Goal: Submit feedback/report problem: Submit feedback/report problem

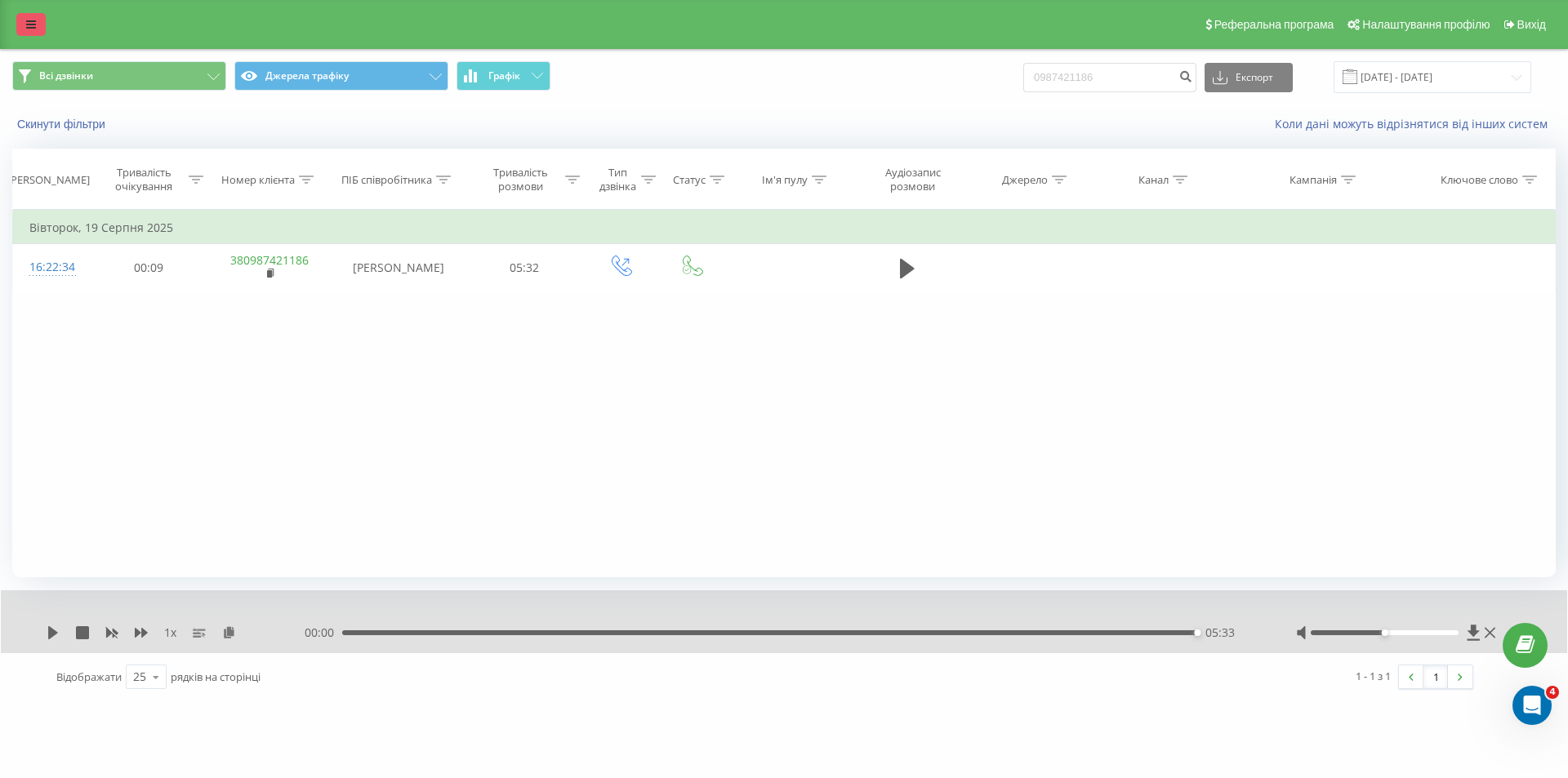
click at [28, 22] on icon at bounding box center [30, 24] width 10 height 12
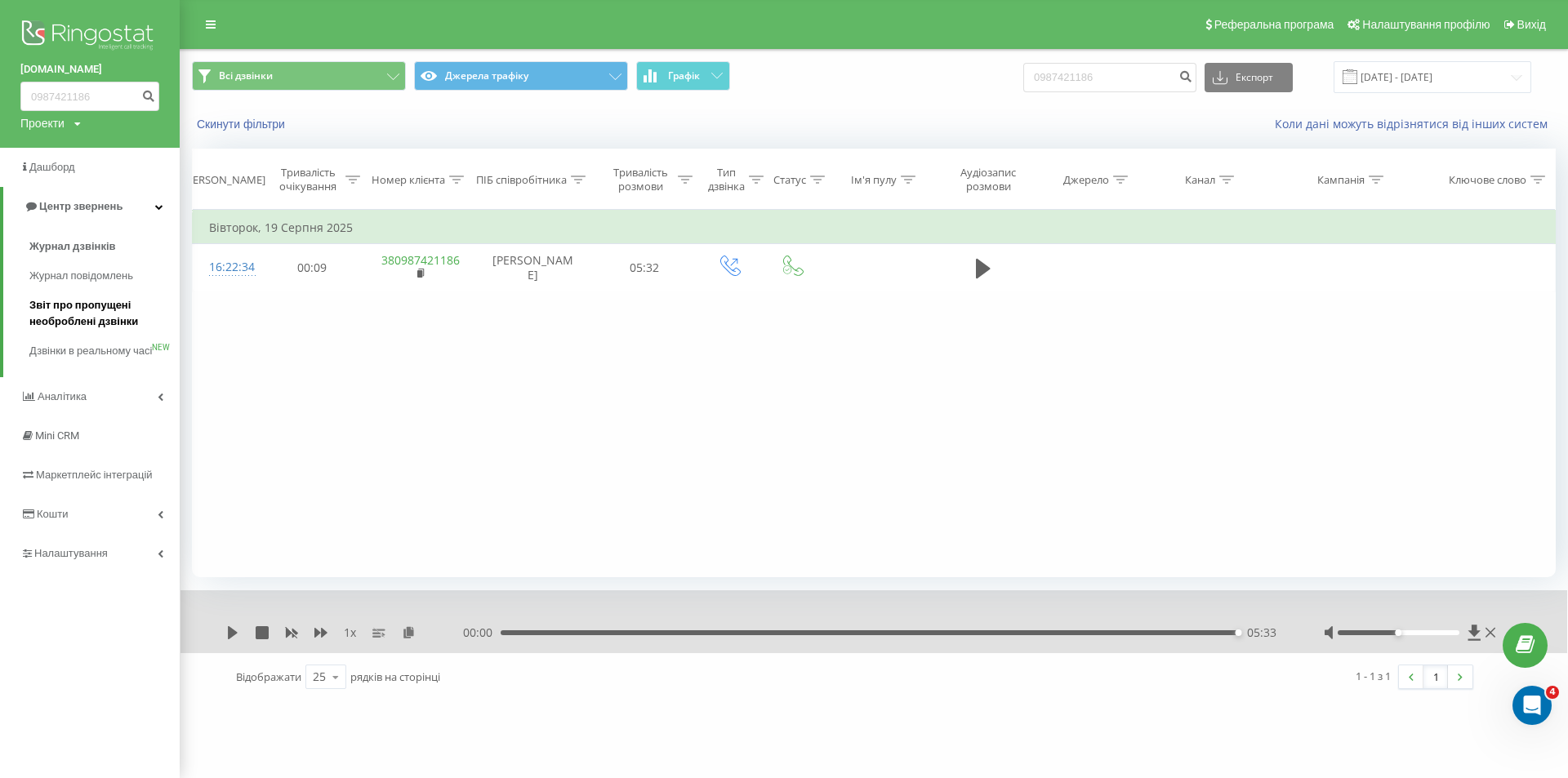
click at [69, 315] on span "Звіт про пропущені необроблені дзвінки" at bounding box center [100, 313] width 142 height 33
click at [78, 300] on span "Звіт про пропущені необроблені дзвінки" at bounding box center [100, 313] width 142 height 33
click at [109, 339] on link "Дзвінки в реальному часі NEW" at bounding box center [105, 360] width 151 height 46
click at [109, 333] on link "Звіт про пропущені необроблені дзвінки" at bounding box center [105, 314] width 151 height 46
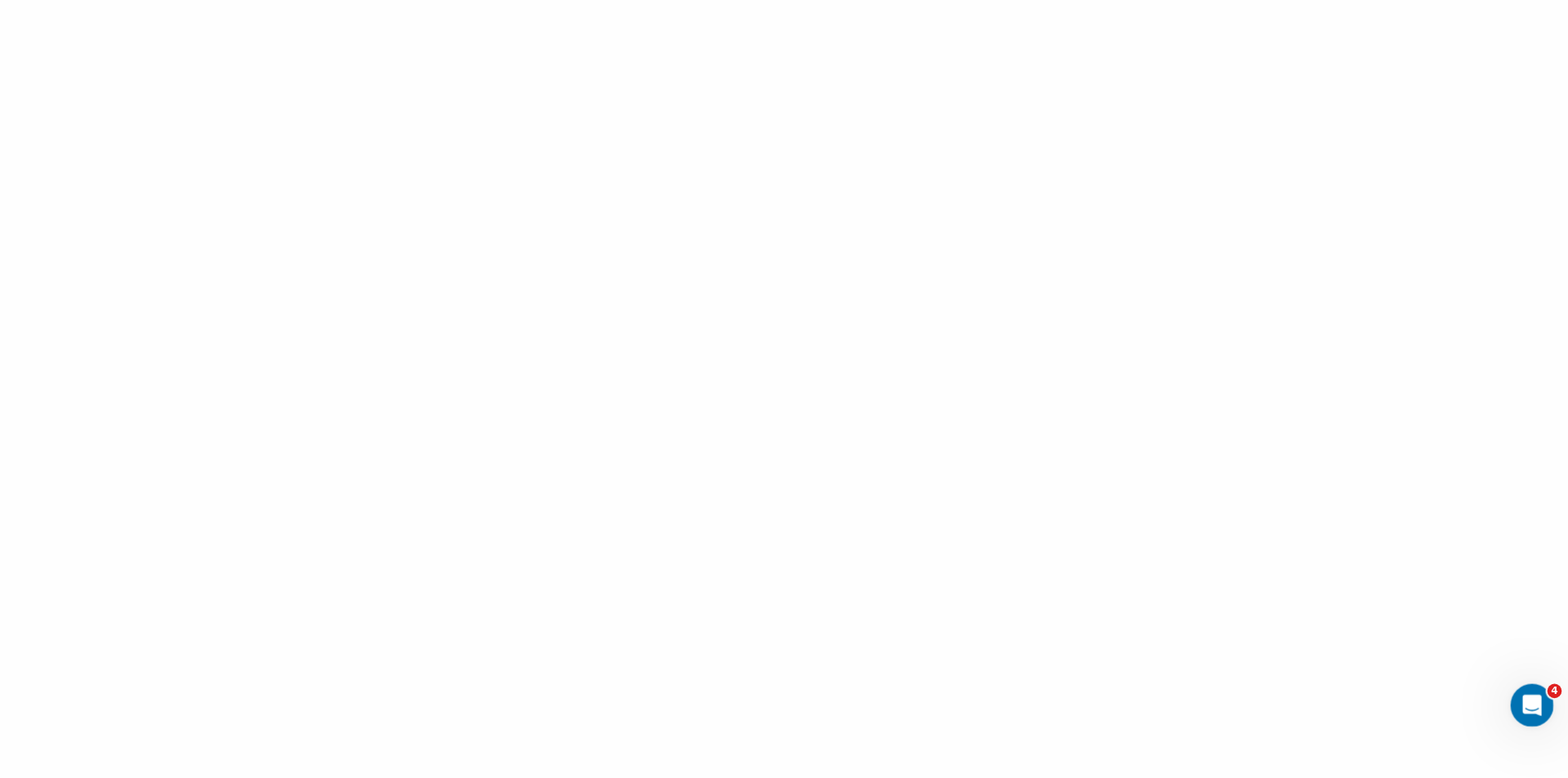
click at [1532, 694] on icon "Открыть службу сообщений Intercom" at bounding box center [1530, 704] width 27 height 27
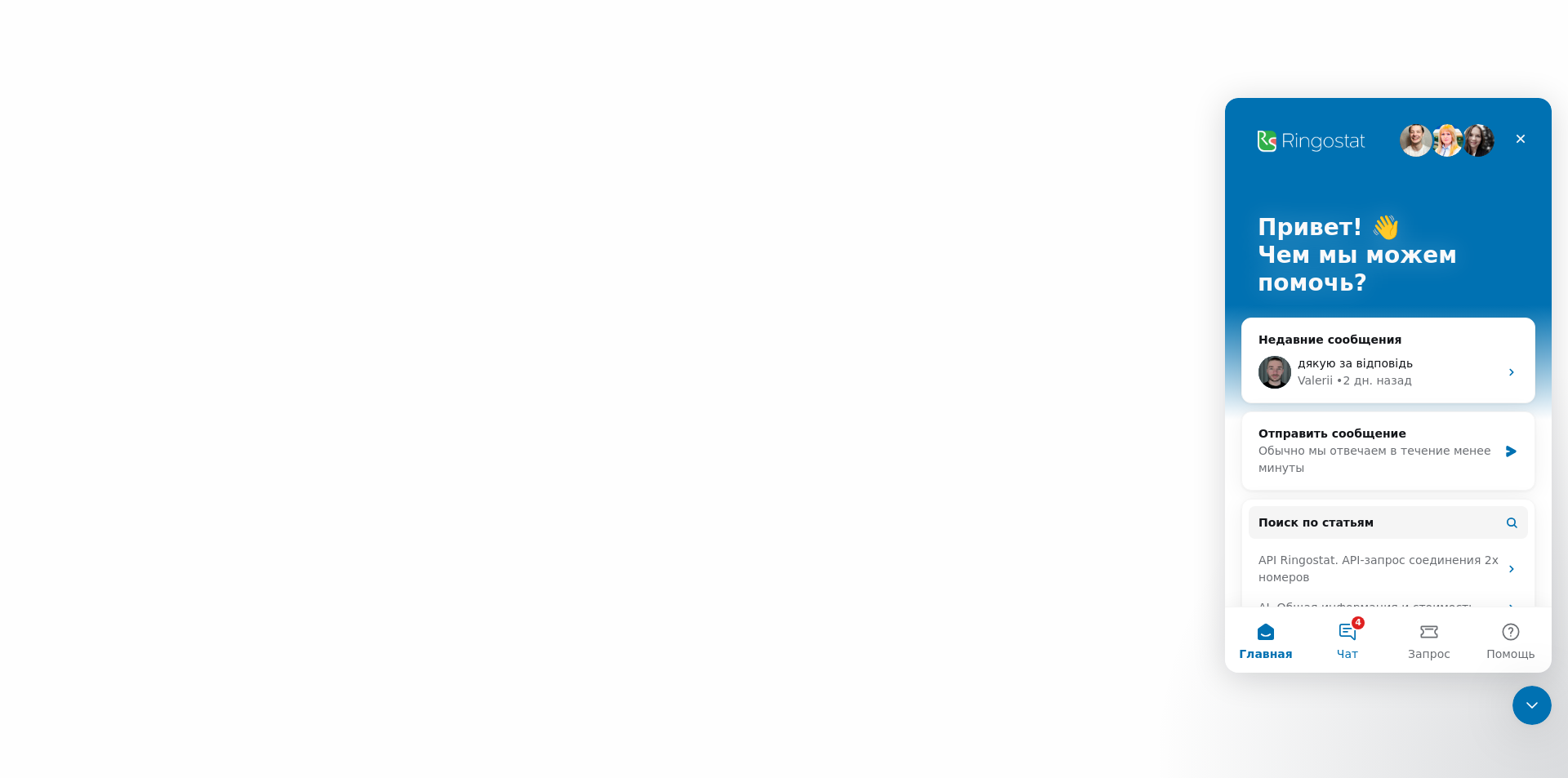
click at [1352, 633] on button "4 Чат" at bounding box center [1347, 640] width 82 height 66
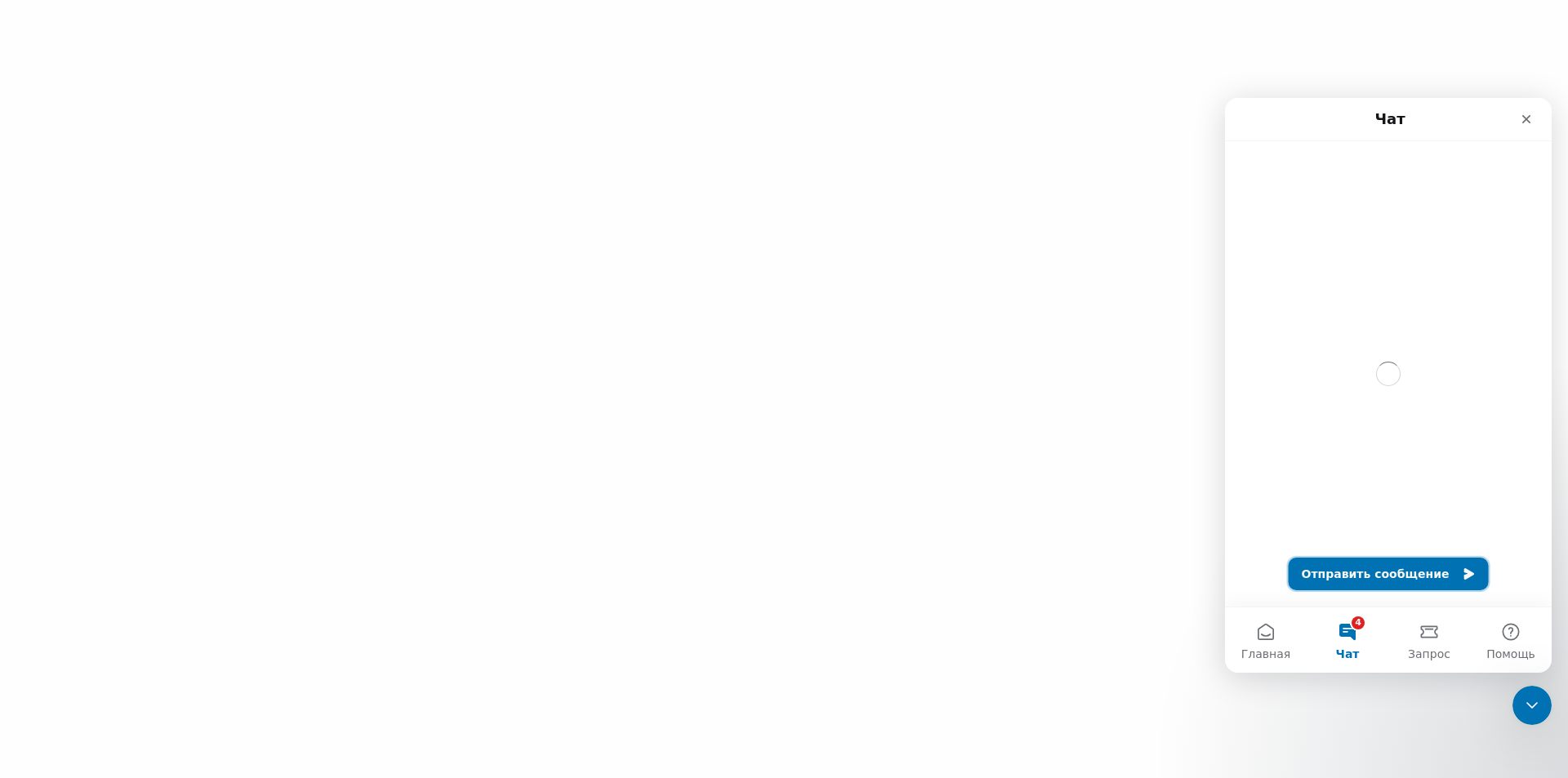
click at [1371, 565] on button "Отправить сообщение" at bounding box center [1389, 573] width 200 height 33
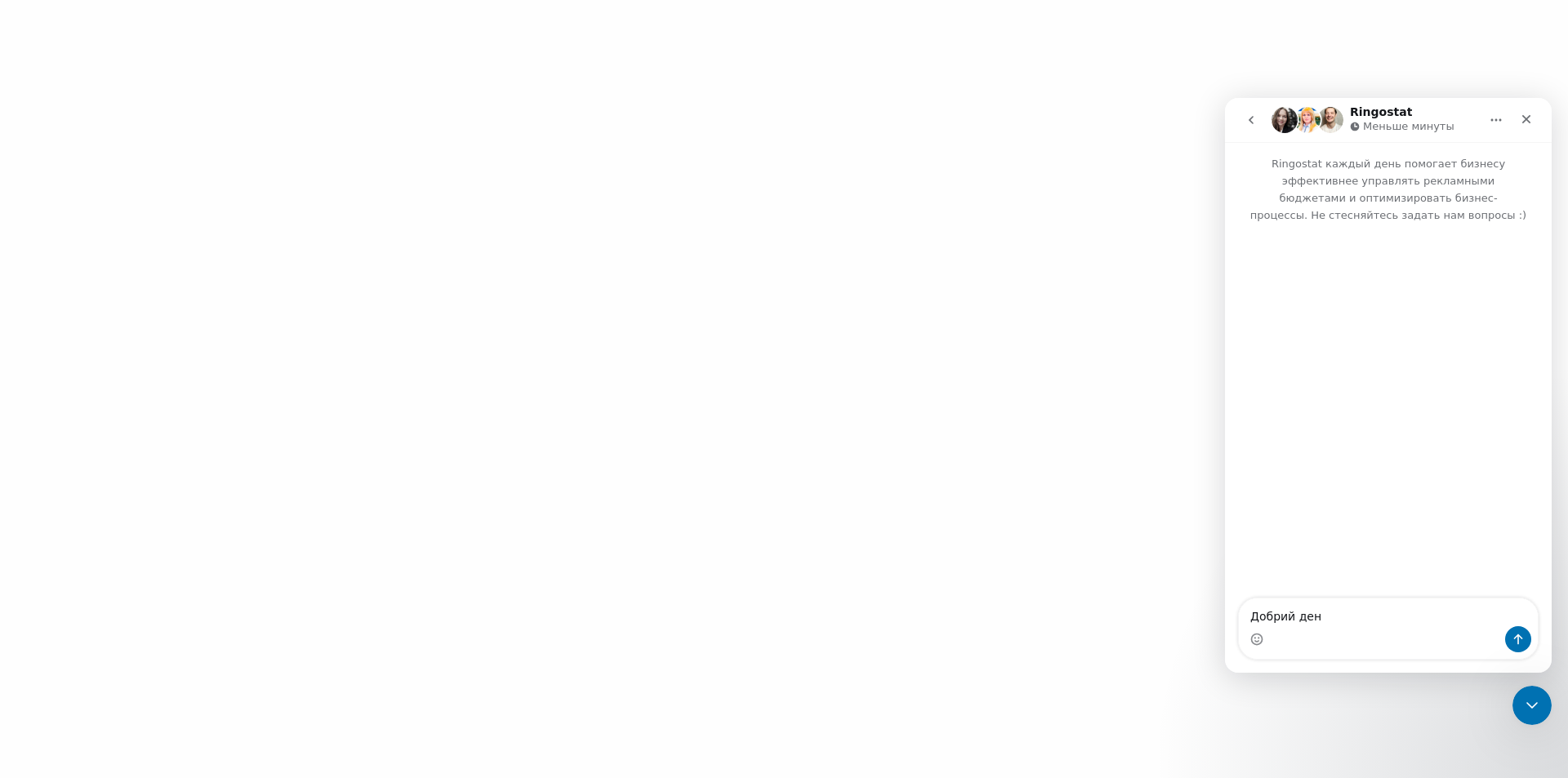
type textarea "Добрий день"
type textarea "Не завантажується вікно пропущених"
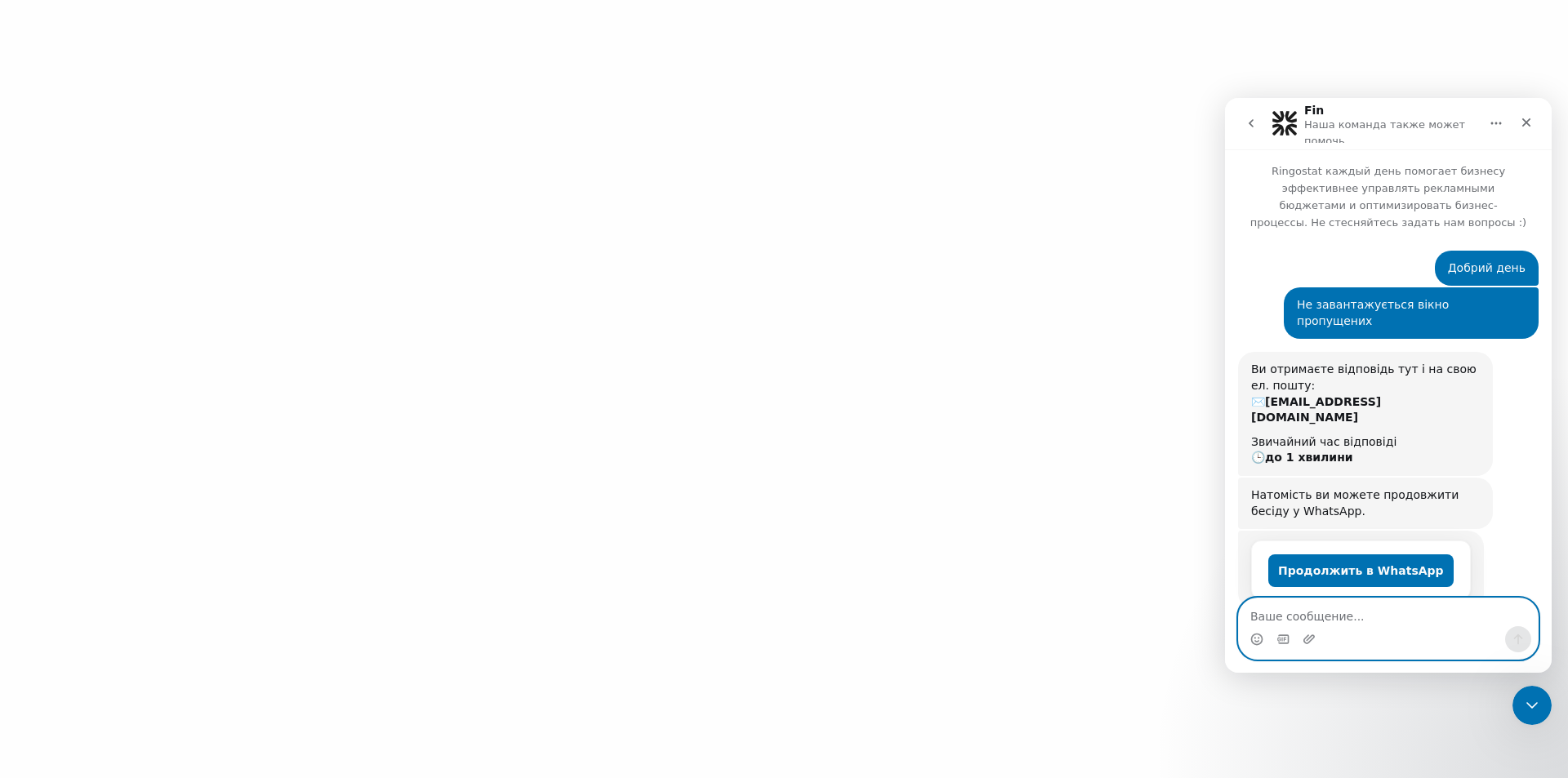
click at [1345, 614] on textarea "Ваше сообщение..." at bounding box center [1388, 611] width 299 height 27
paste textarea "Ваше сообщение..."
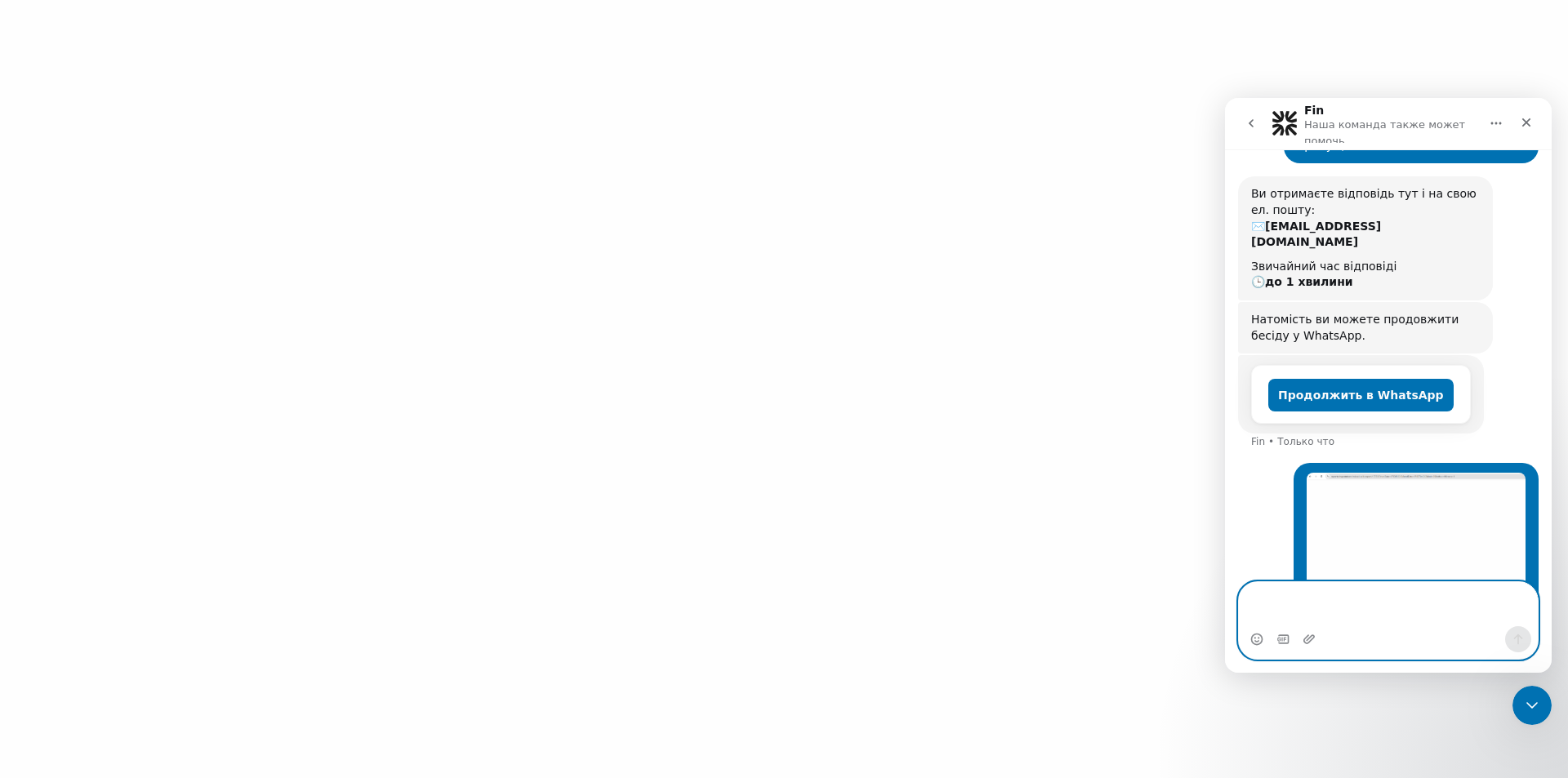
scroll to position [192, 0]
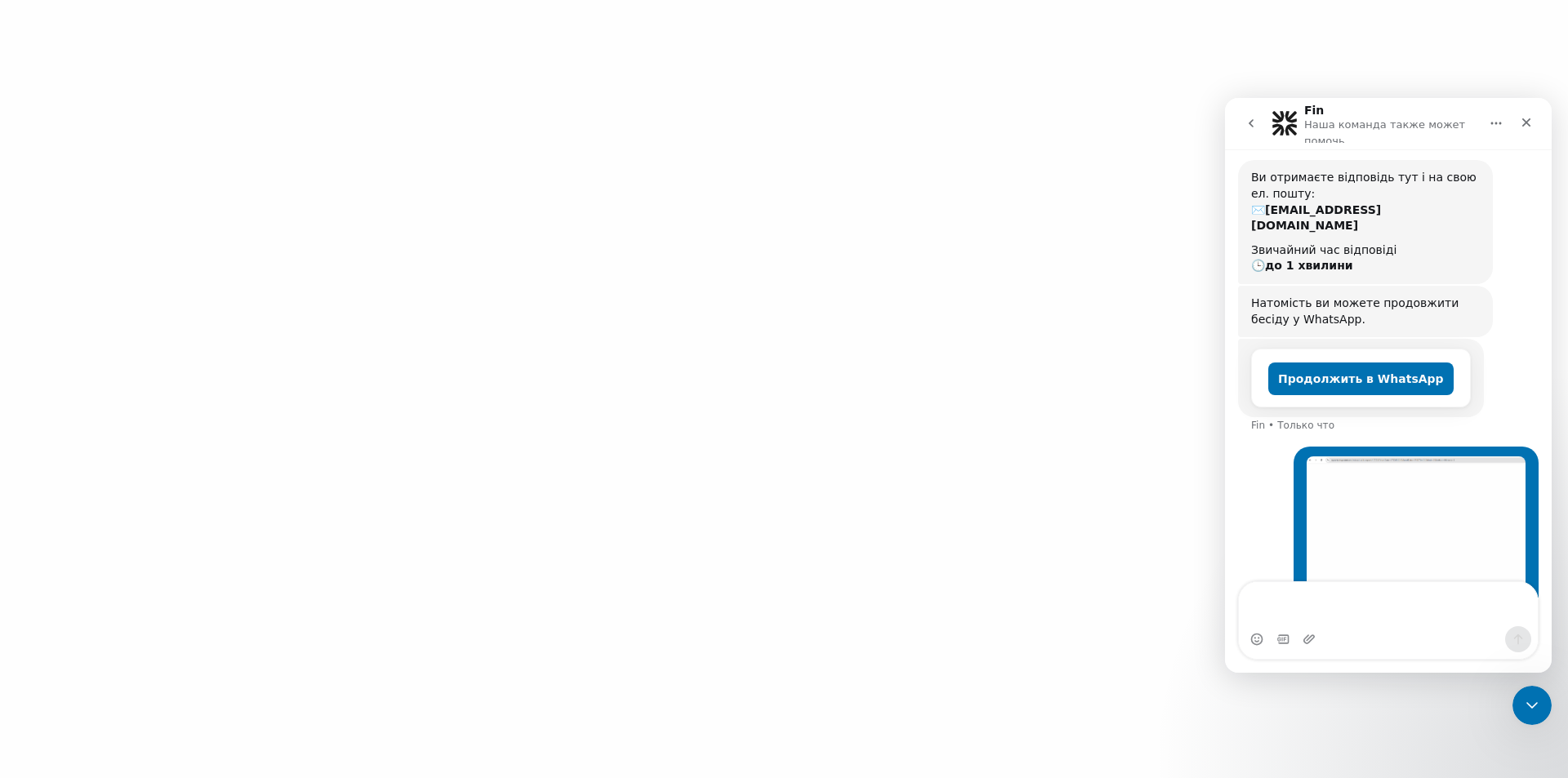
click at [151, 187] on div at bounding box center [784, 389] width 1568 height 778
click at [1364, 478] on img "Дудір говорит…" at bounding box center [1416, 530] width 219 height 147
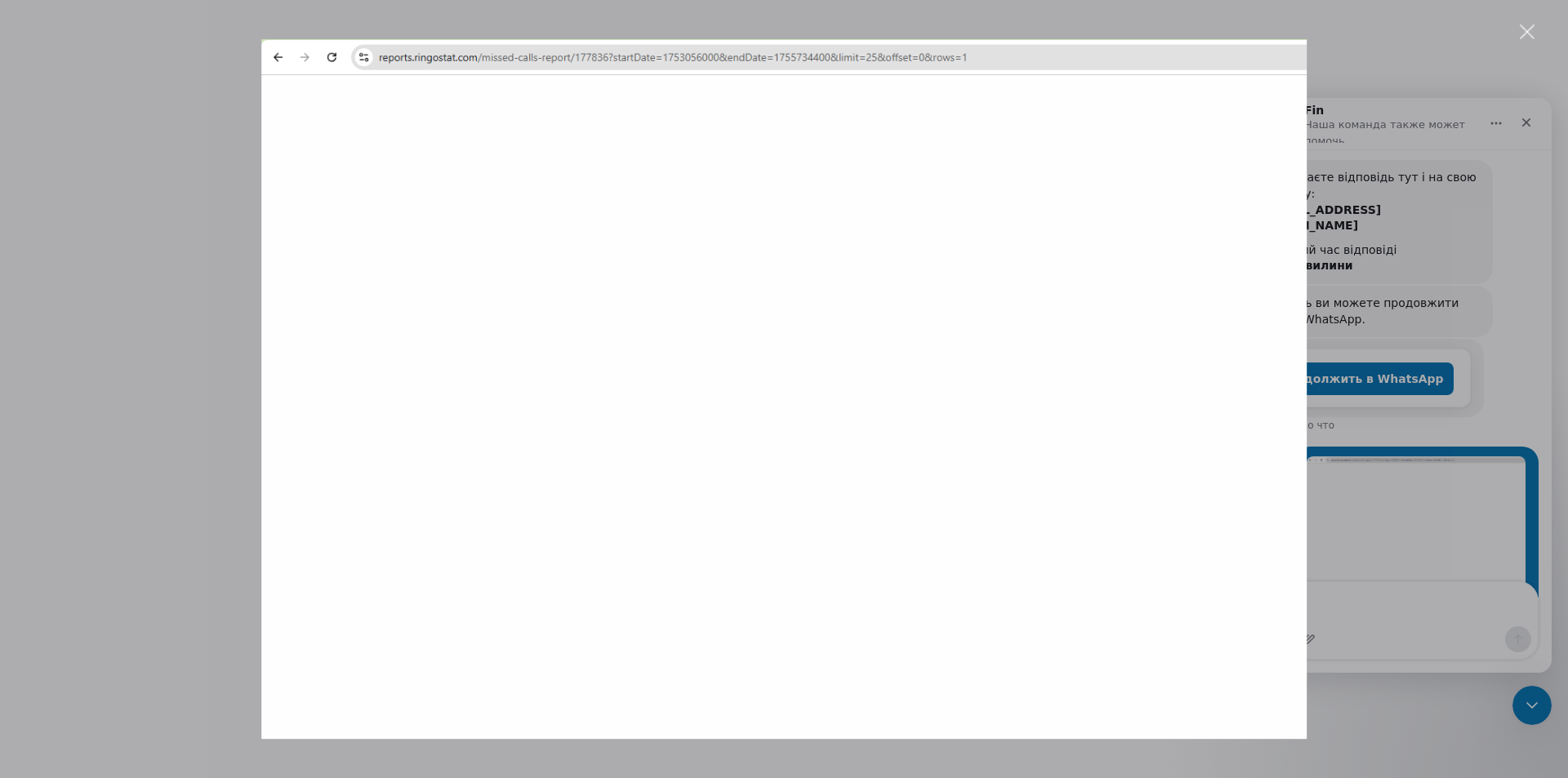
scroll to position [0, 0]
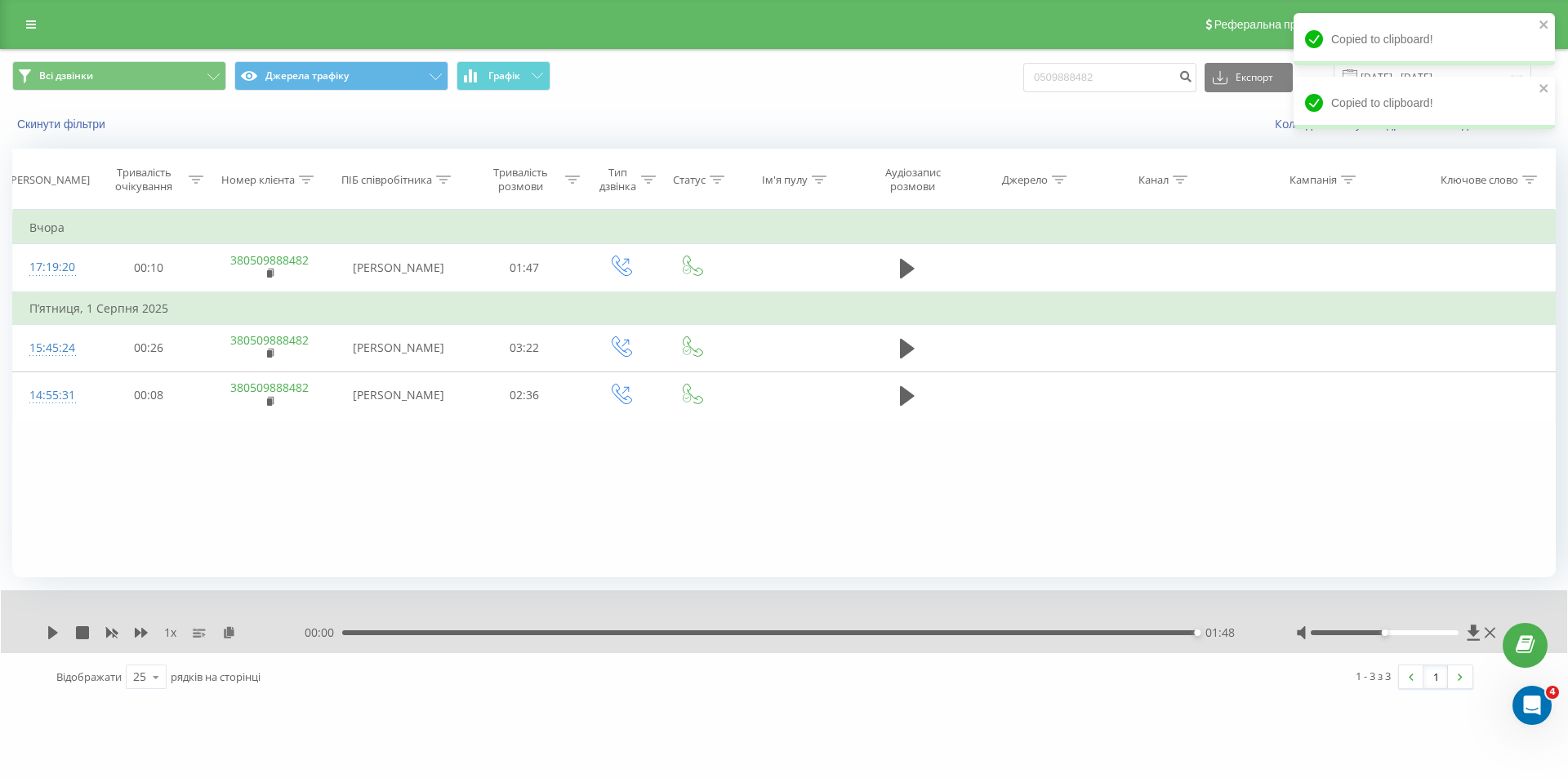
click at [19, 9] on div "Реферальна програма Налаштування профілю Вихід" at bounding box center [784, 24] width 1568 height 49
click at [27, 12] on div "Реферальна програма Налаштування профілю Вихід" at bounding box center [784, 24] width 1568 height 49
click at [29, 41] on div "Реферальна програма Налаштування профілю Вихід" at bounding box center [784, 24] width 1568 height 49
click at [39, 24] on link at bounding box center [30, 25] width 29 height 23
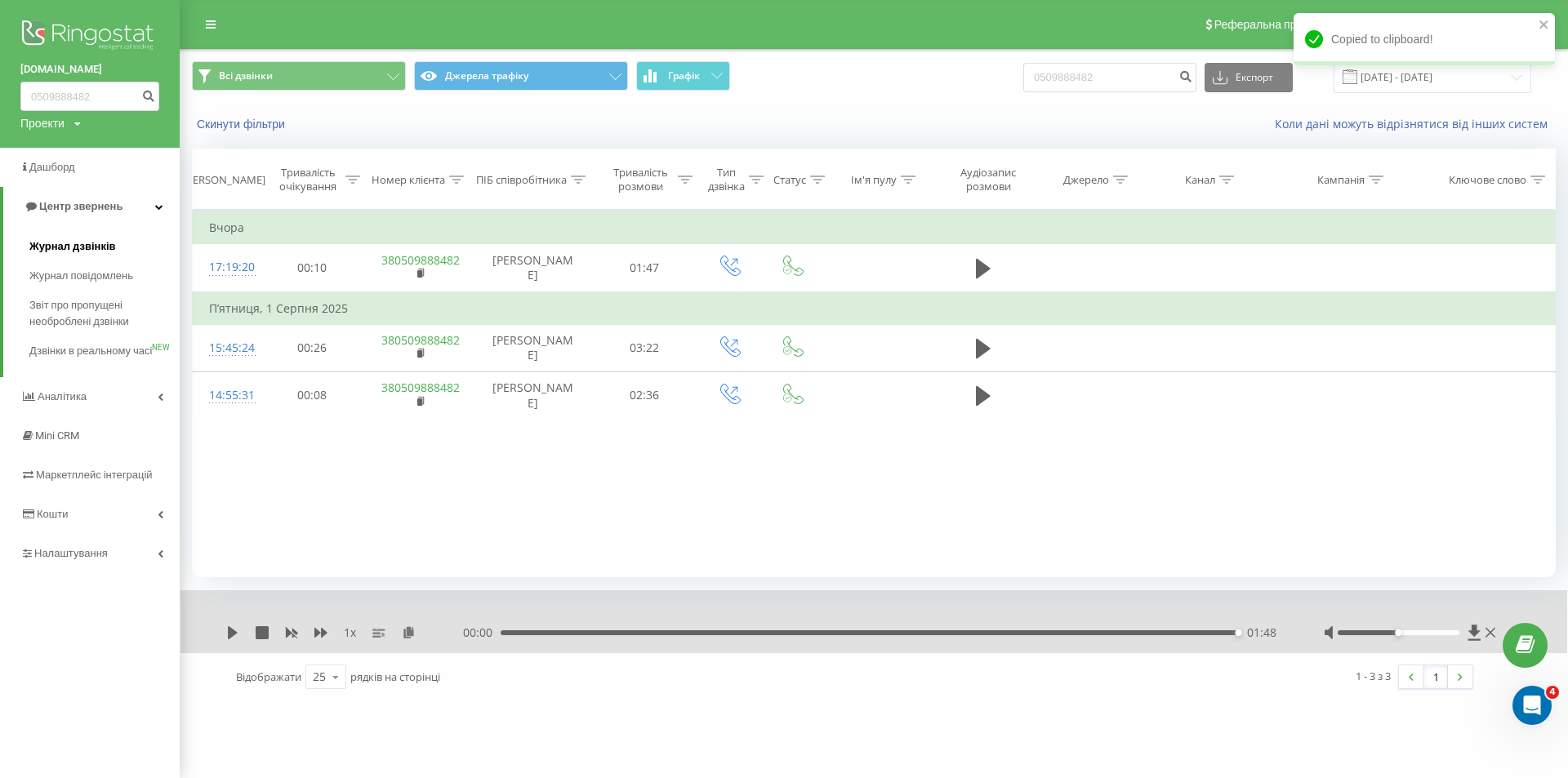
click at [83, 249] on span "Журнал дзвінків" at bounding box center [73, 246] width 87 height 16
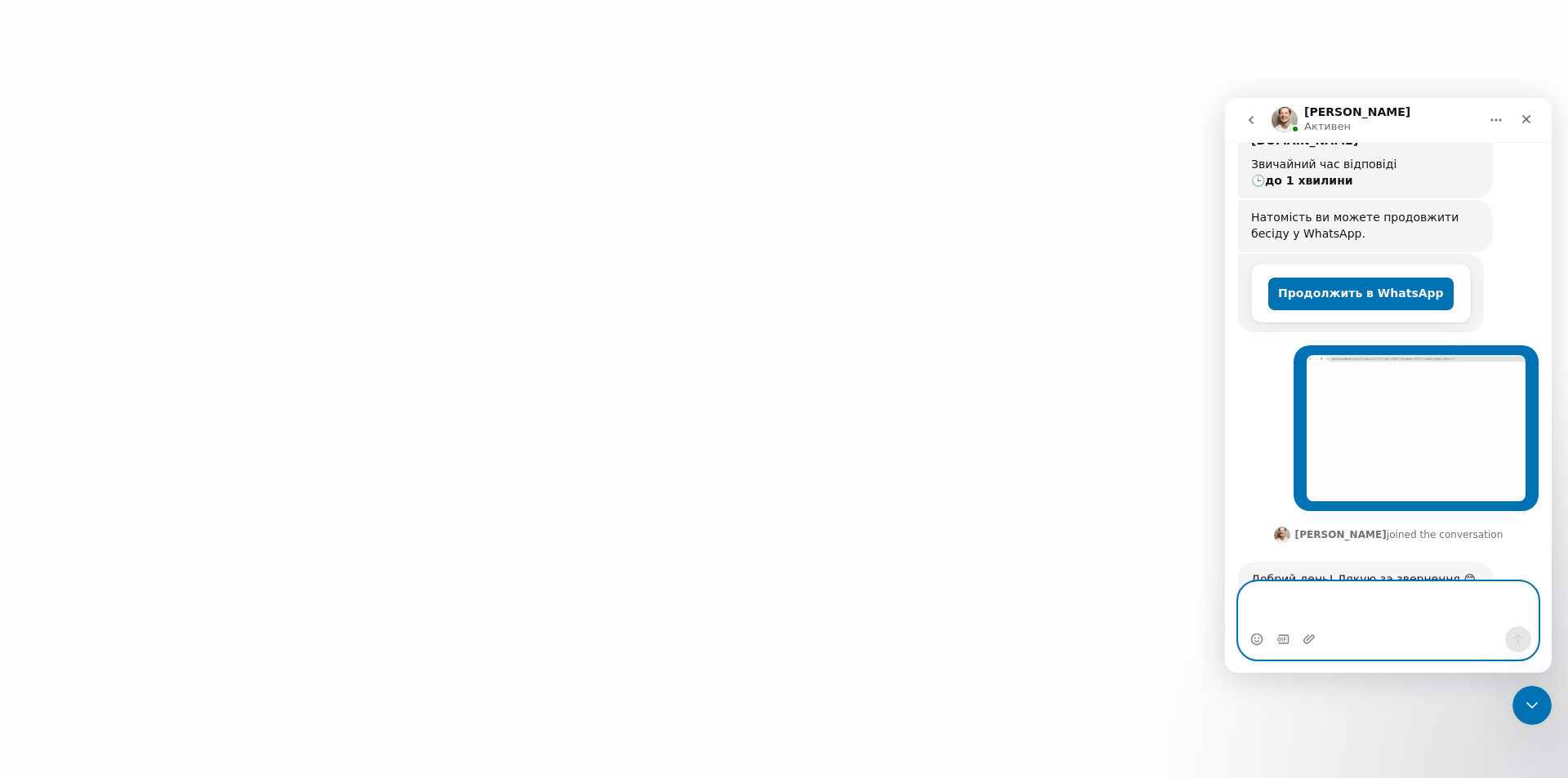
scroll to position [335, 0]
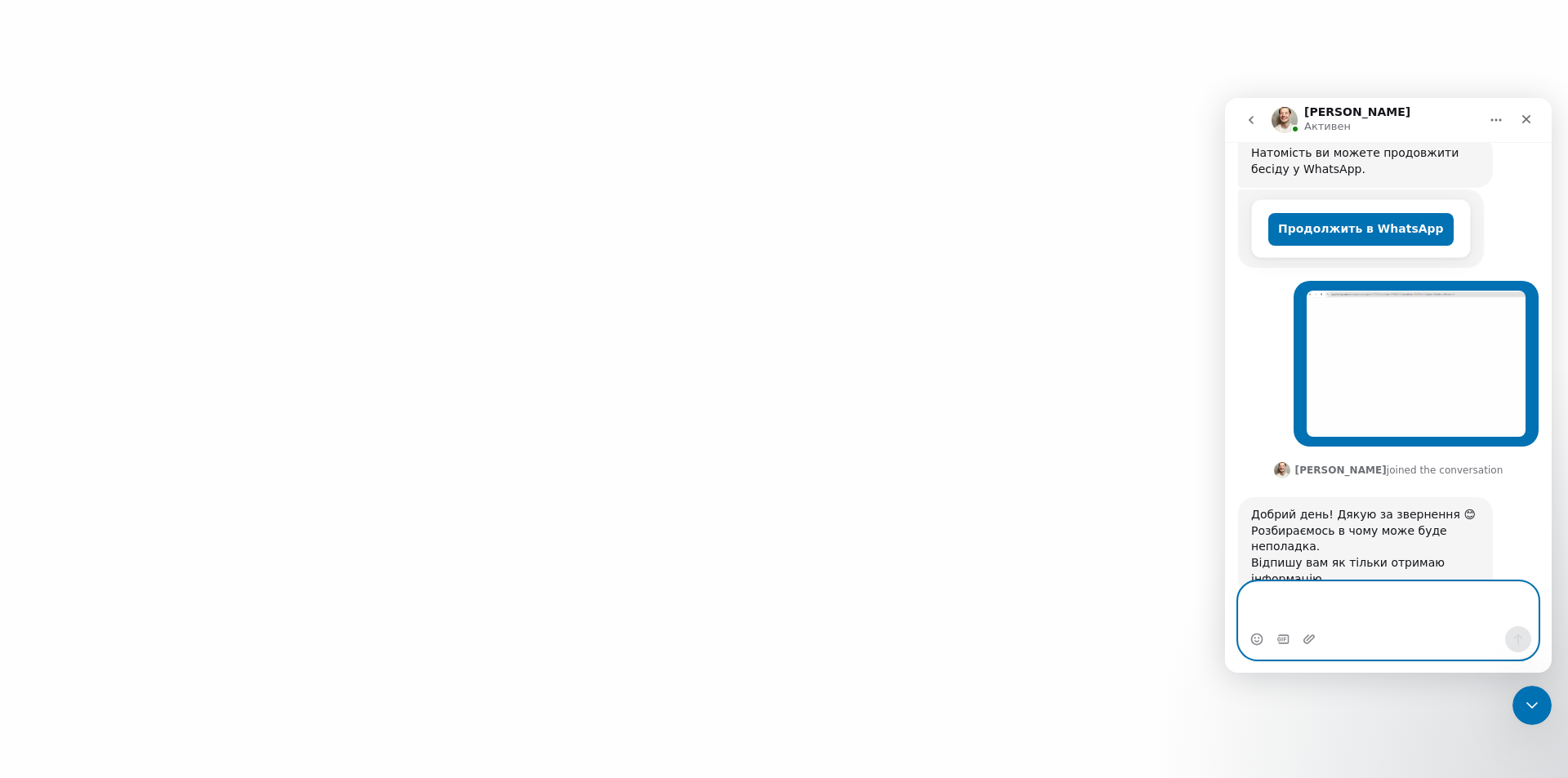
click at [1333, 604] on textarea "Ваше сообщение..." at bounding box center [1388, 604] width 299 height 44
type textarea "дякую"
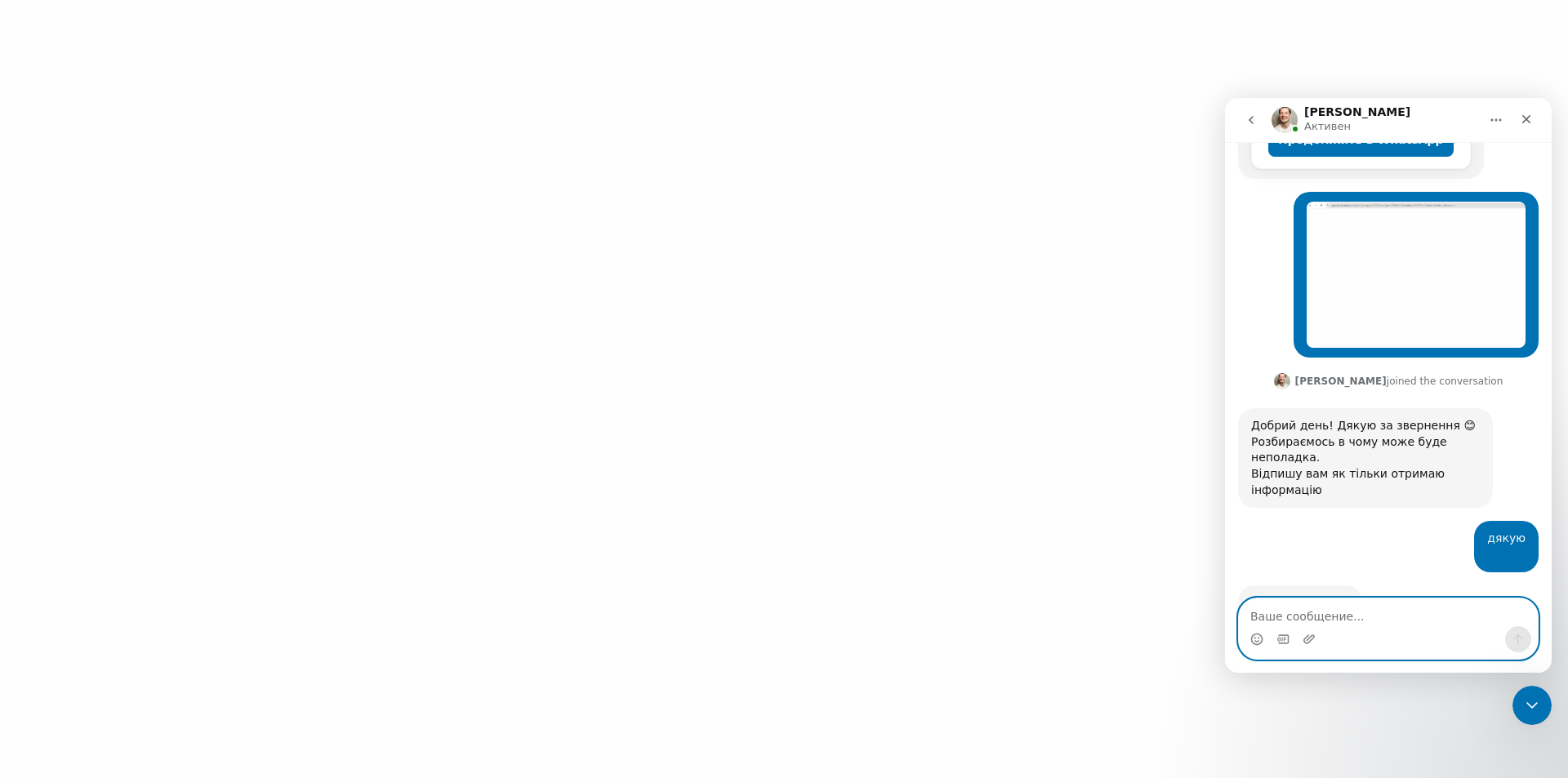
scroll to position [503, 0]
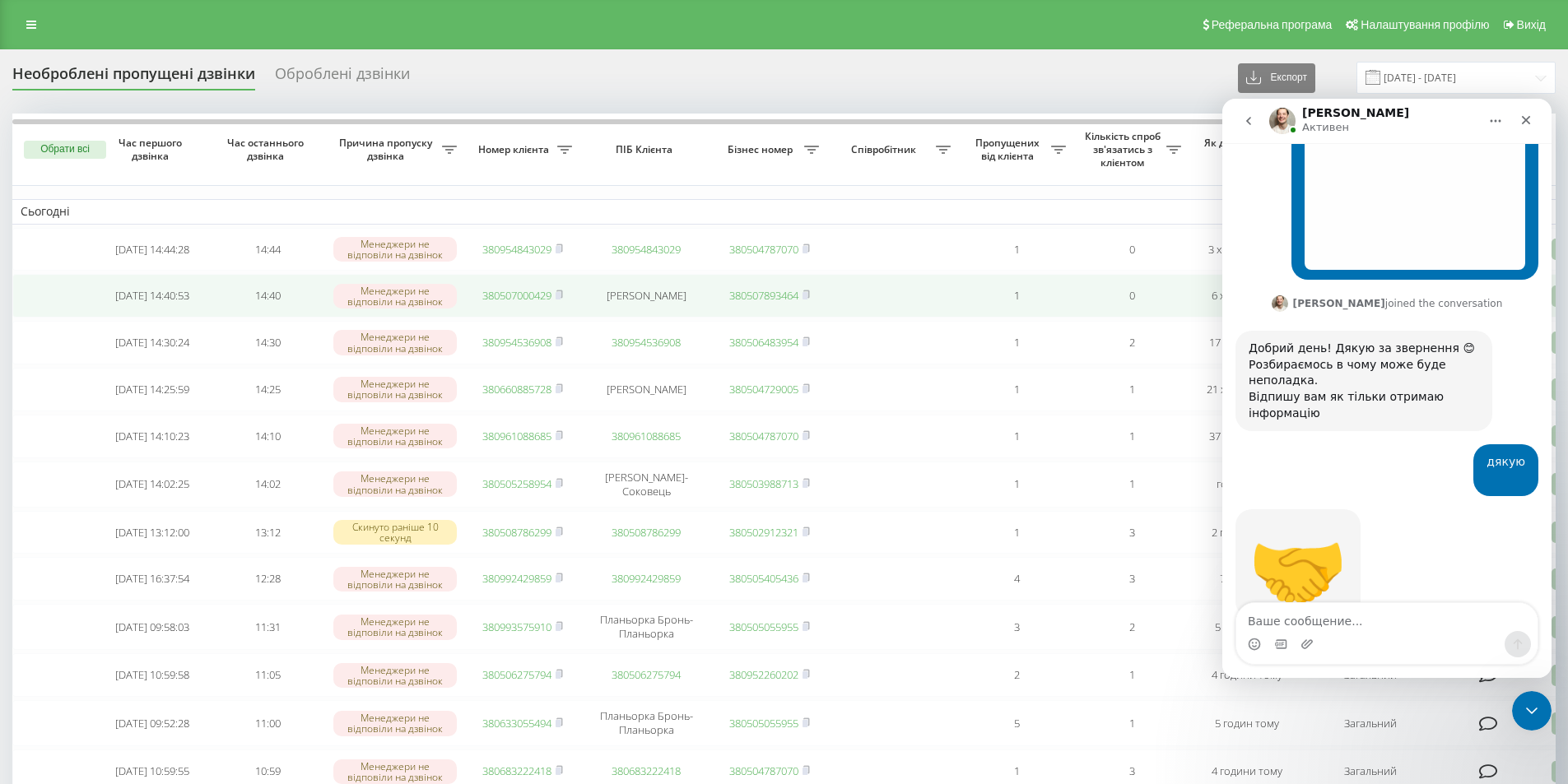
click at [521, 300] on link "380507000429" at bounding box center [516, 295] width 69 height 15
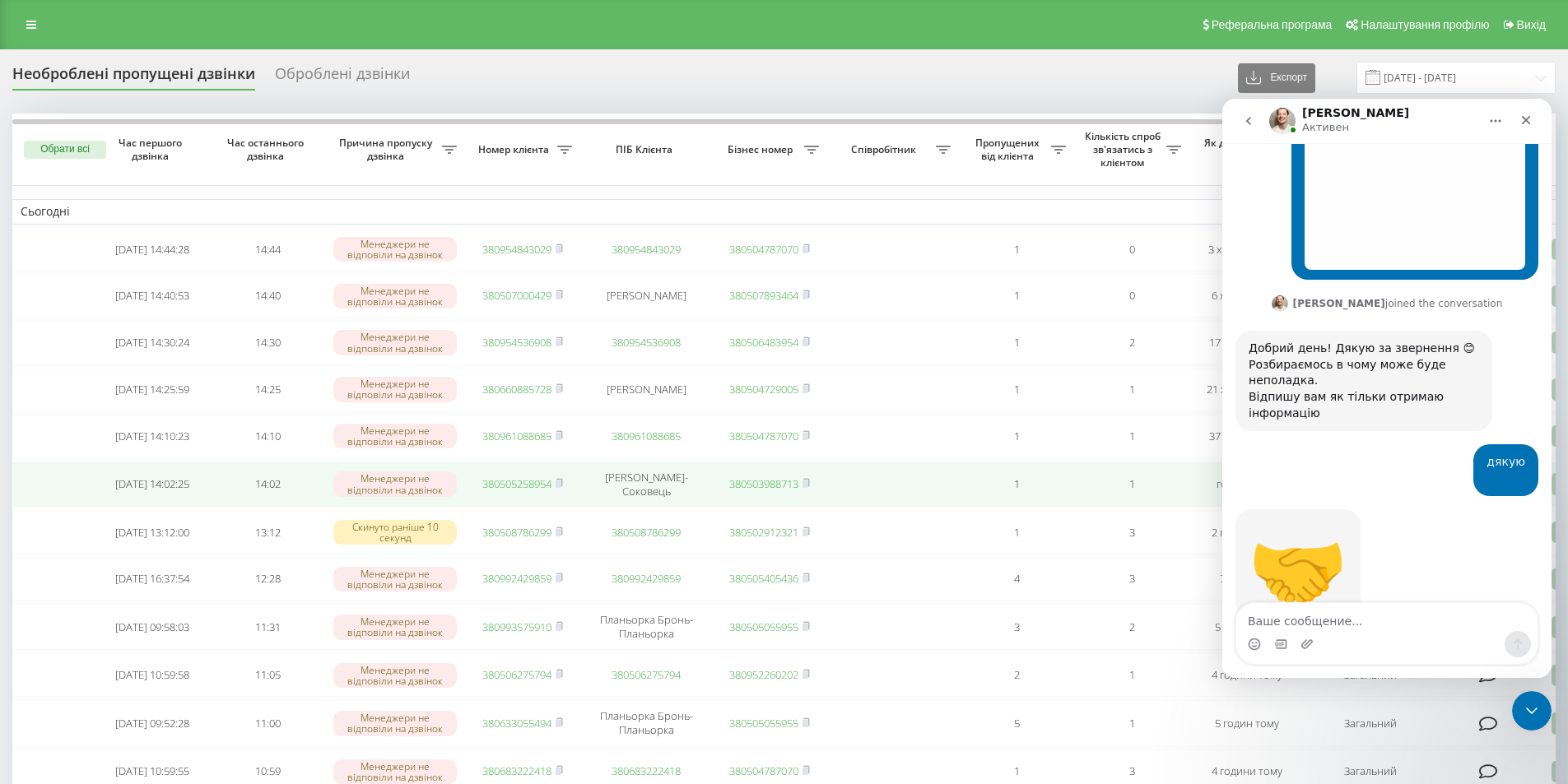
click at [517, 491] on link "380505258954" at bounding box center [516, 483] width 69 height 15
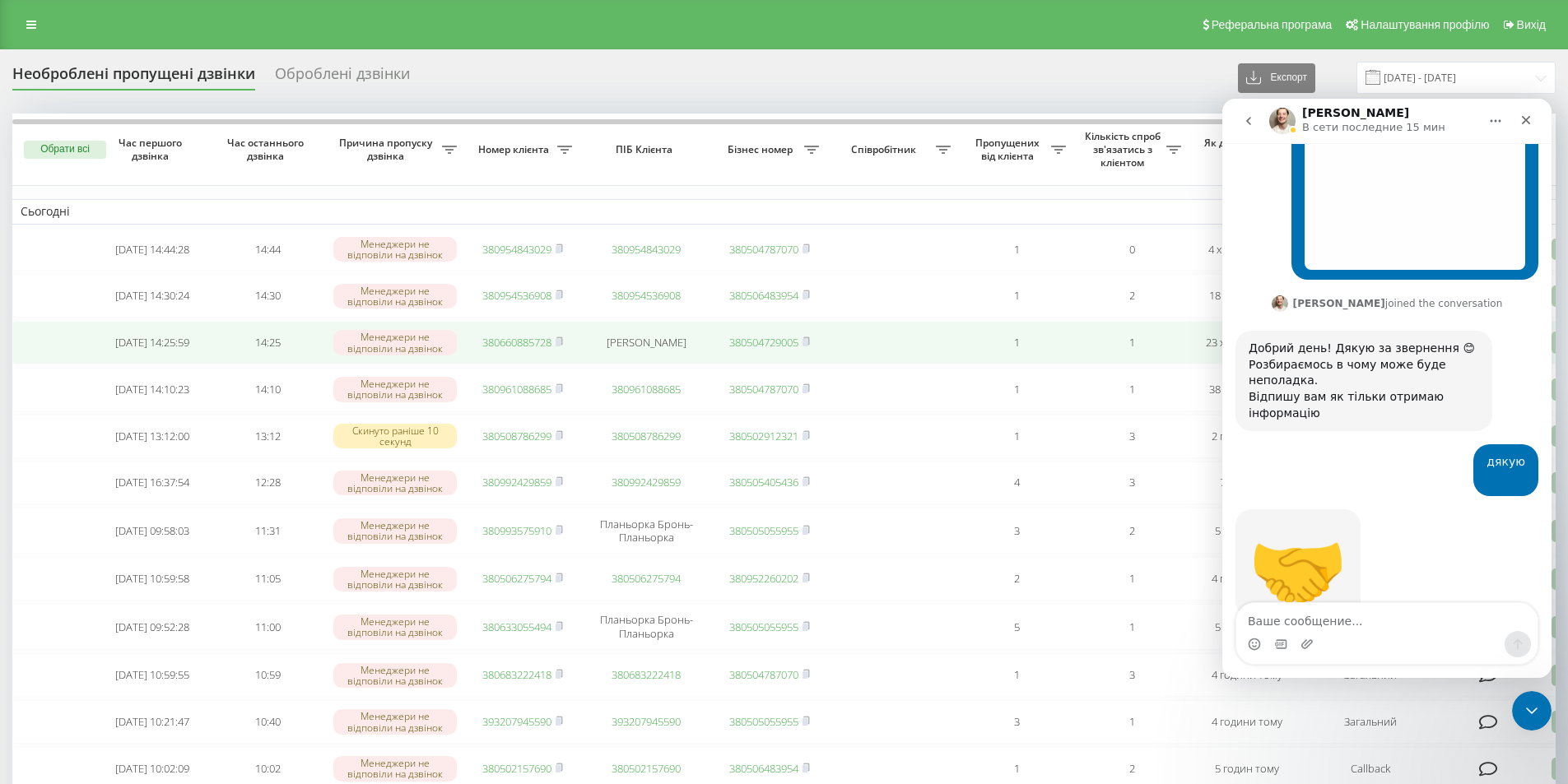
click at [507, 350] on link "380660885728" at bounding box center [516, 342] width 69 height 15
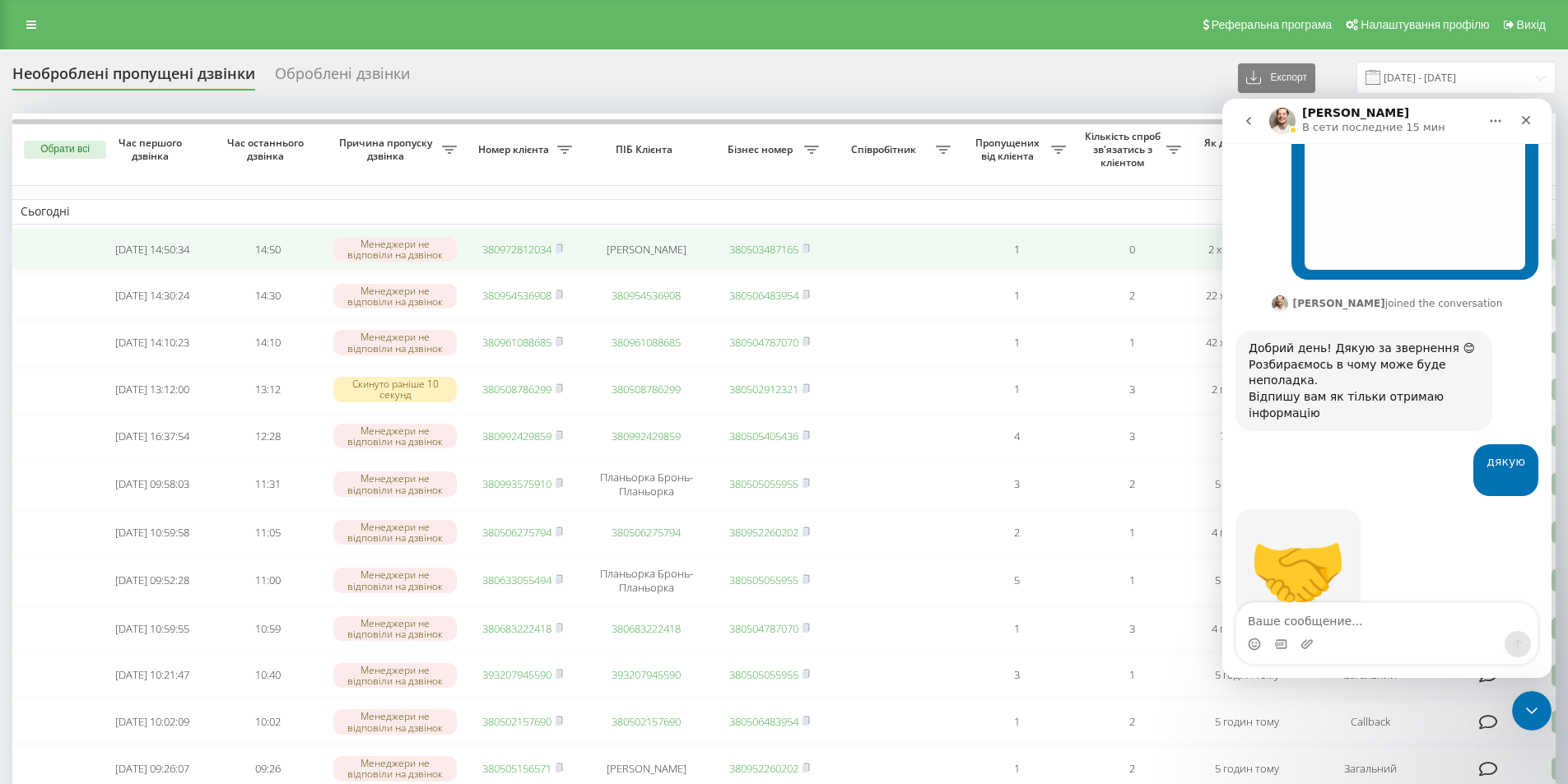
click at [526, 250] on link "380972812034" at bounding box center [516, 249] width 69 height 15
